Goal: Find contact information: Find contact information

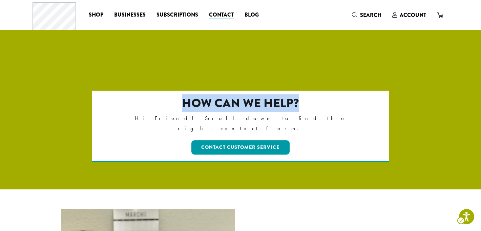
drag, startPoint x: 305, startPoint y: 110, endPoint x: 181, endPoint y: 104, distance: 124.1
click at [181, 104] on h2 "How can we help?" at bounding box center [240, 103] width 239 height 15
copy h2 "How can we help?"
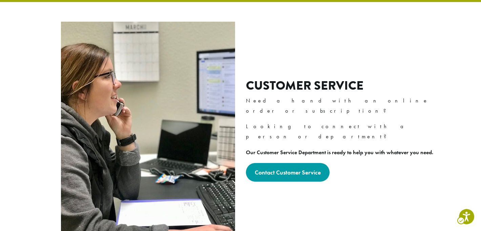
scroll to position [187, 0]
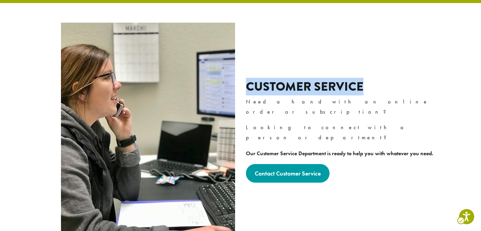
drag, startPoint x: 370, startPoint y: 84, endPoint x: 249, endPoint y: 84, distance: 120.9
click at [249, 84] on h2 "Customer Service" at bounding box center [342, 87] width 193 height 15
copy h2 "Customer Service"
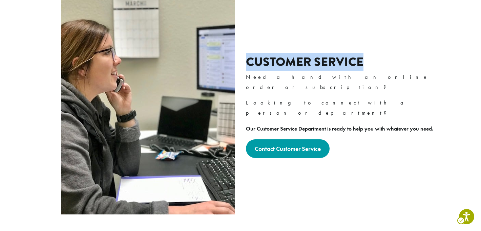
scroll to position [212, 0]
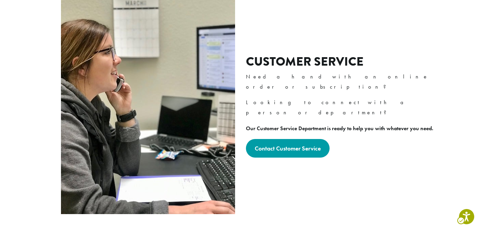
click at [403, 70] on div "Customer Service Need a hand with an online order or subscription? Looking to c…" at bounding box center [342, 106] width 193 height 103
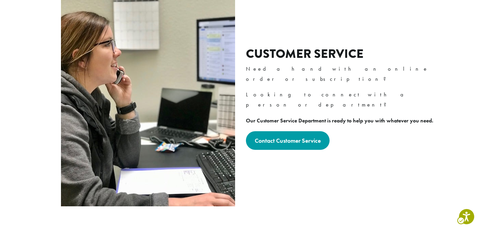
scroll to position [224, 0]
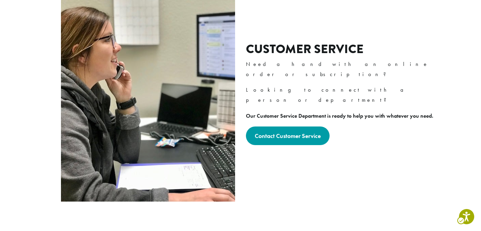
drag, startPoint x: 5, startPoint y: 25, endPoint x: 463, endPoint y: 191, distance: 486.7
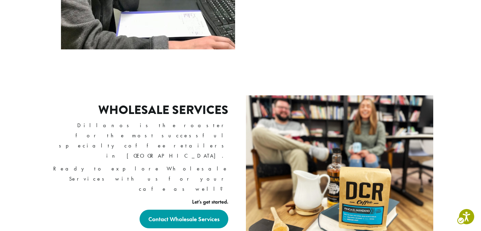
scroll to position [374, 0]
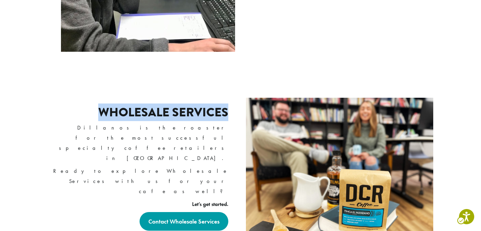
drag, startPoint x: 226, startPoint y: 123, endPoint x: 102, endPoint y: 121, distance: 124.0
click at [102, 120] on h2 "Wholesale Services" at bounding box center [163, 112] width 130 height 15
copy h2 "Wholesale Services"
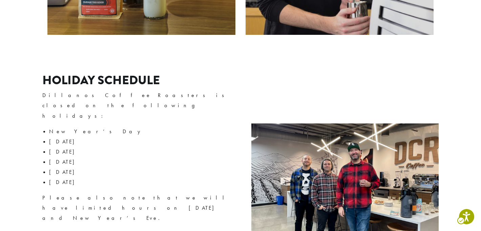
scroll to position [0, 0]
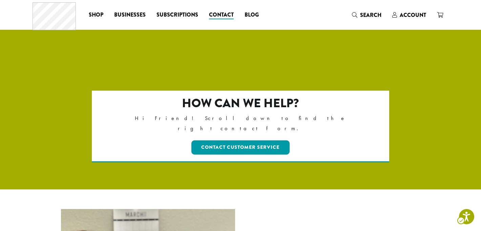
click at [231, 60] on div at bounding box center [240, 142] width 481 height 217
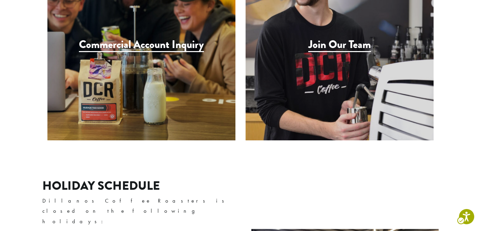
scroll to position [718, 0]
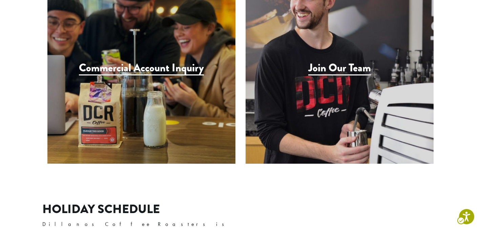
click at [311, 159] on div "contact - Commercial Account Inquiry contact - Join Our Team" at bounding box center [240, 53] width 396 height 265
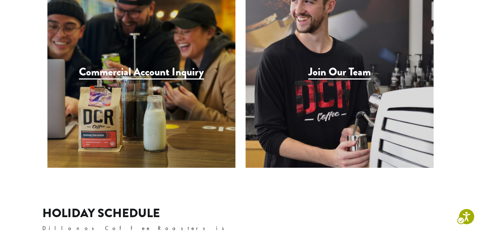
scroll to position [706, 0]
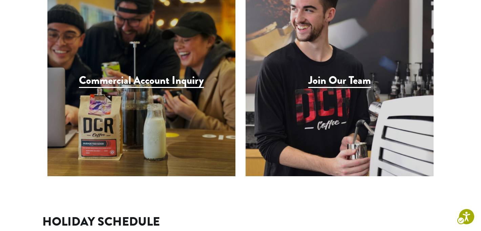
click at [159, 74] on h3 "Commercial Account Inquiry" at bounding box center [141, 81] width 125 height 14
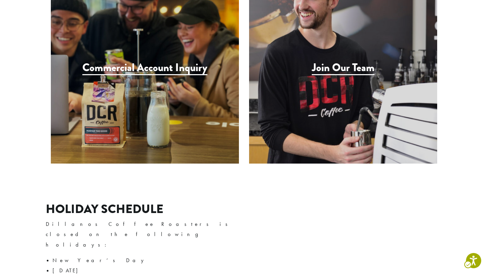
scroll to position [708, 0]
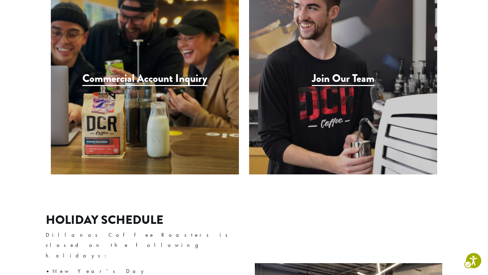
click at [334, 72] on h3 "Join Our Team" at bounding box center [343, 79] width 63 height 14
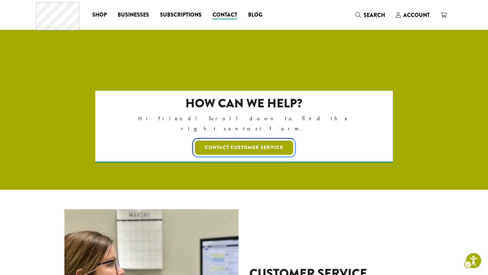
click at [244, 141] on link "Contact Customer Service" at bounding box center [244, 148] width 99 height 14
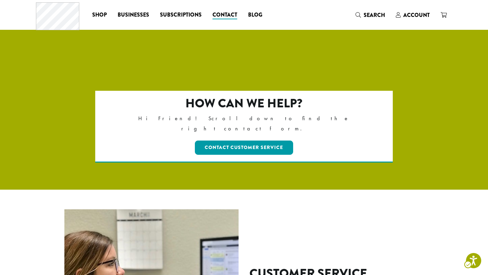
scroll to position [207, 0]
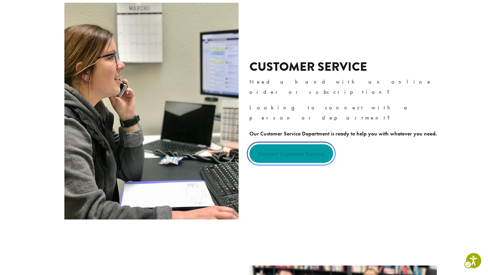
click at [296, 150] on strong "Contact Customer Service" at bounding box center [291, 154] width 66 height 8
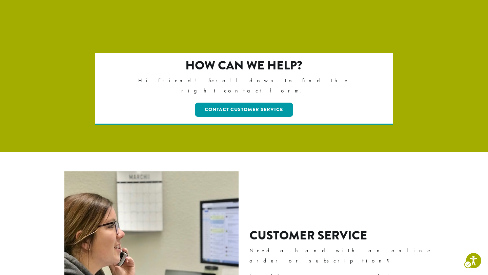
scroll to position [42, 0]
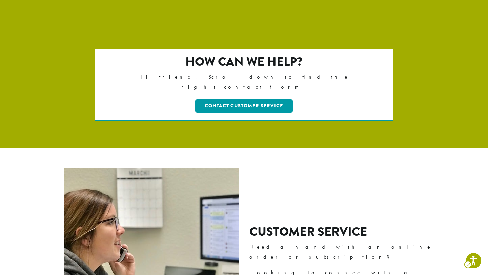
click at [353, 134] on div "How can we help? Hi Friend! Scroll down to find the right contact form. Contact…" at bounding box center [244, 98] width 406 height 99
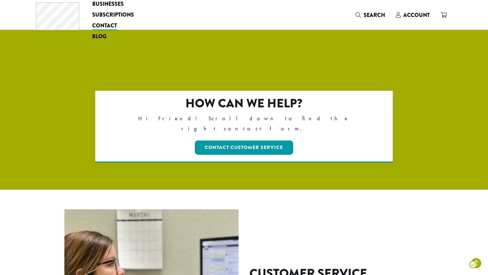
scroll to position [640, 0]
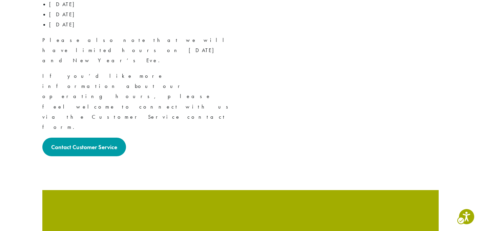
scroll to position [1188, 0]
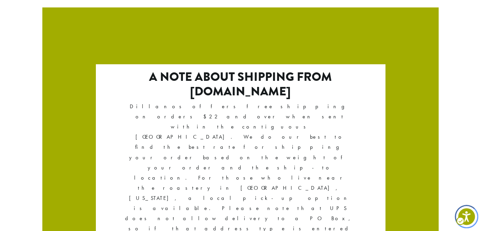
click at [468, 216] on icon "Open accessiBe: accessibility options, statement and help" at bounding box center [466, 216] width 8 height 11
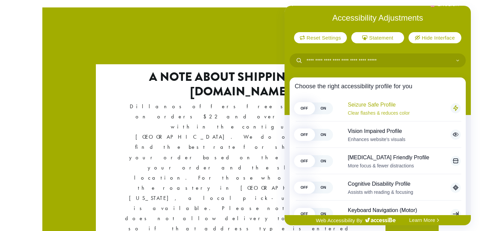
scroll to position [0, 0]
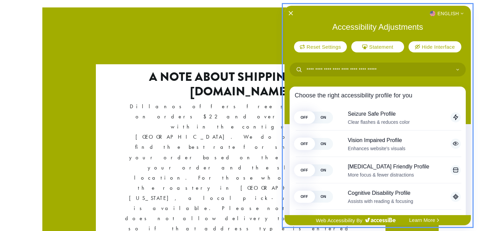
click at [290, 10] on div "English" at bounding box center [378, 13] width 186 height 9
click at [290, 14] on icon "Close Accessibility Interface" at bounding box center [290, 13] width 5 height 5
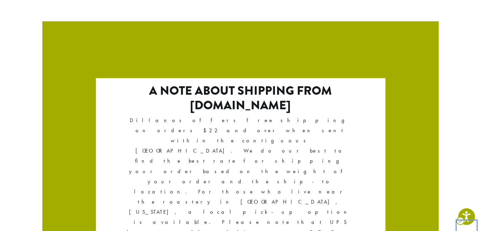
scroll to position [1188, 0]
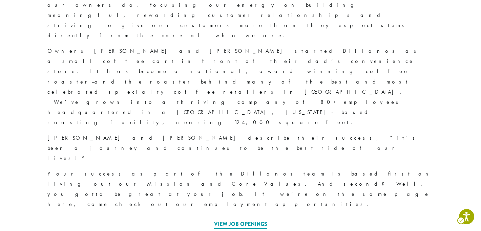
scroll to position [396, 0]
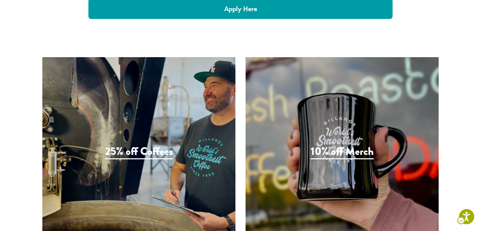
scroll to position [1492, 0]
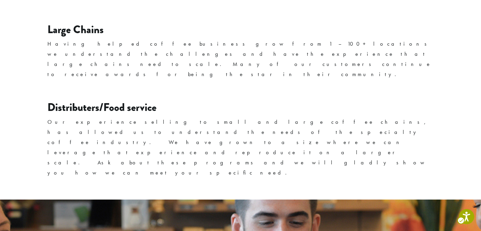
scroll to position [1192, 0]
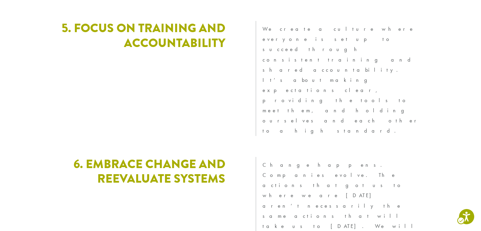
scroll to position [1907, 0]
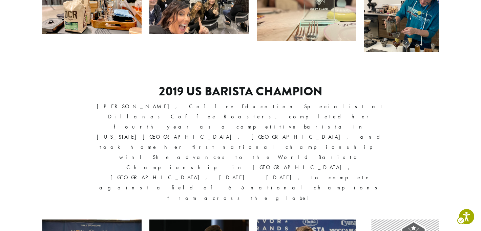
scroll to position [526, 0]
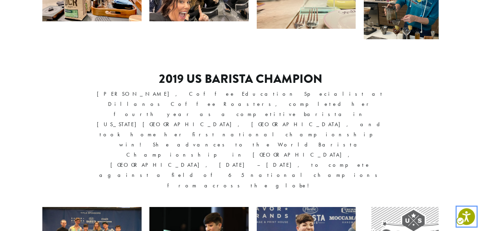
click at [468, 218] on icon "Open accessiBe: accessibility options, statement and help" at bounding box center [466, 216] width 8 height 11
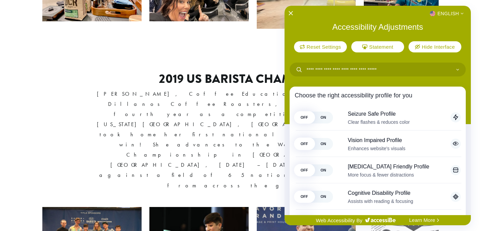
drag, startPoint x: 289, startPoint y: 10, endPoint x: 472, endPoint y: 225, distance: 281.3
click at [288, 13] on icon "Close Accessibility Interface" at bounding box center [290, 13] width 5 height 5
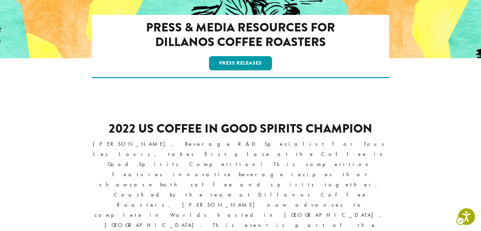
scroll to position [0, 0]
